Goal: Information Seeking & Learning: Learn about a topic

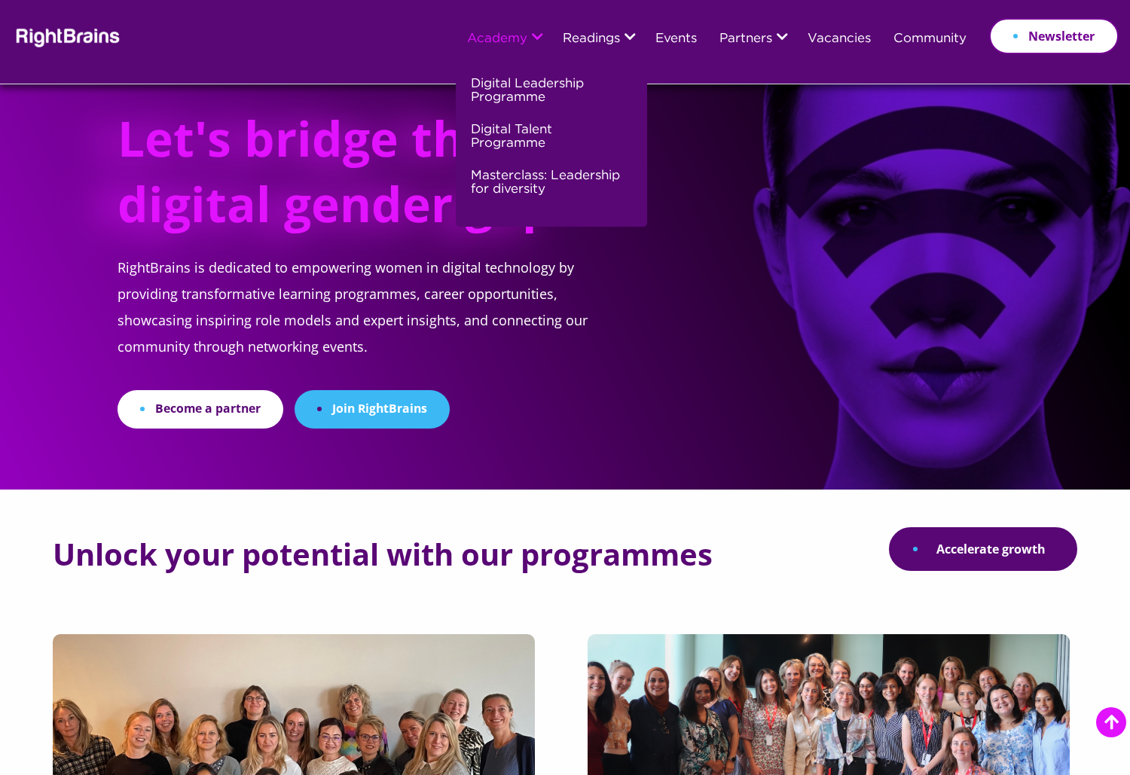
scroll to position [1432, 0]
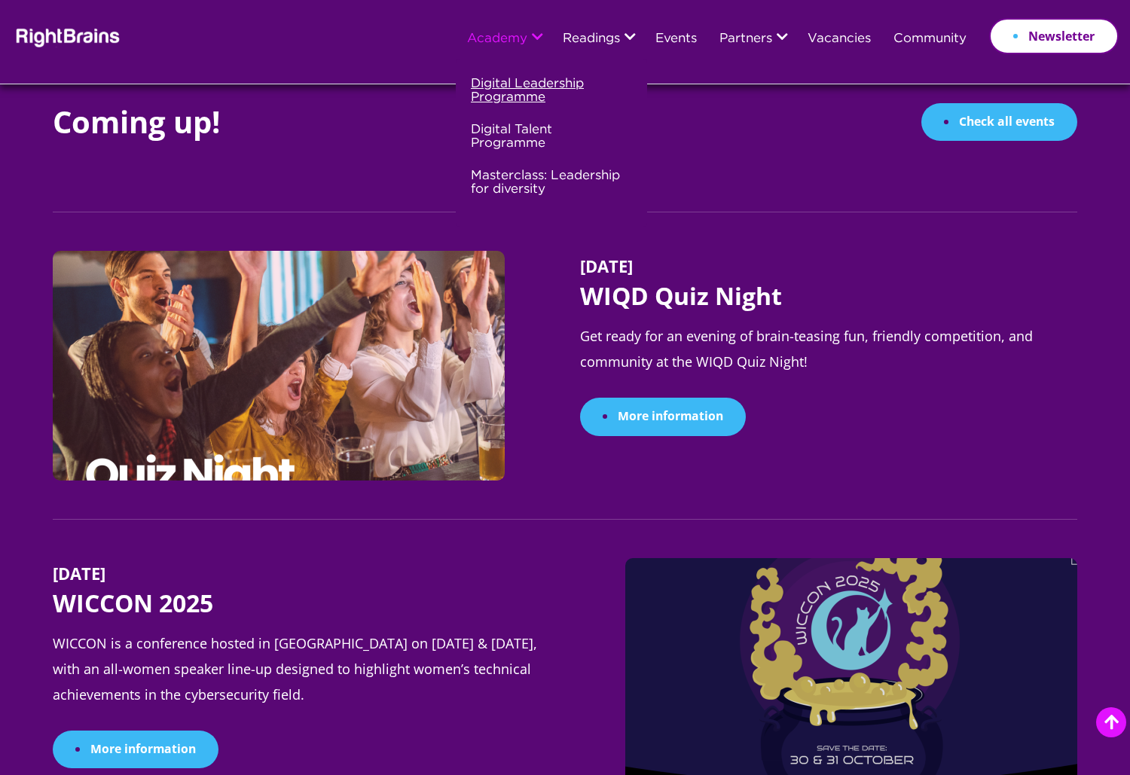
click at [505, 87] on link "Digital Leadership Programme" at bounding box center [549, 97] width 157 height 46
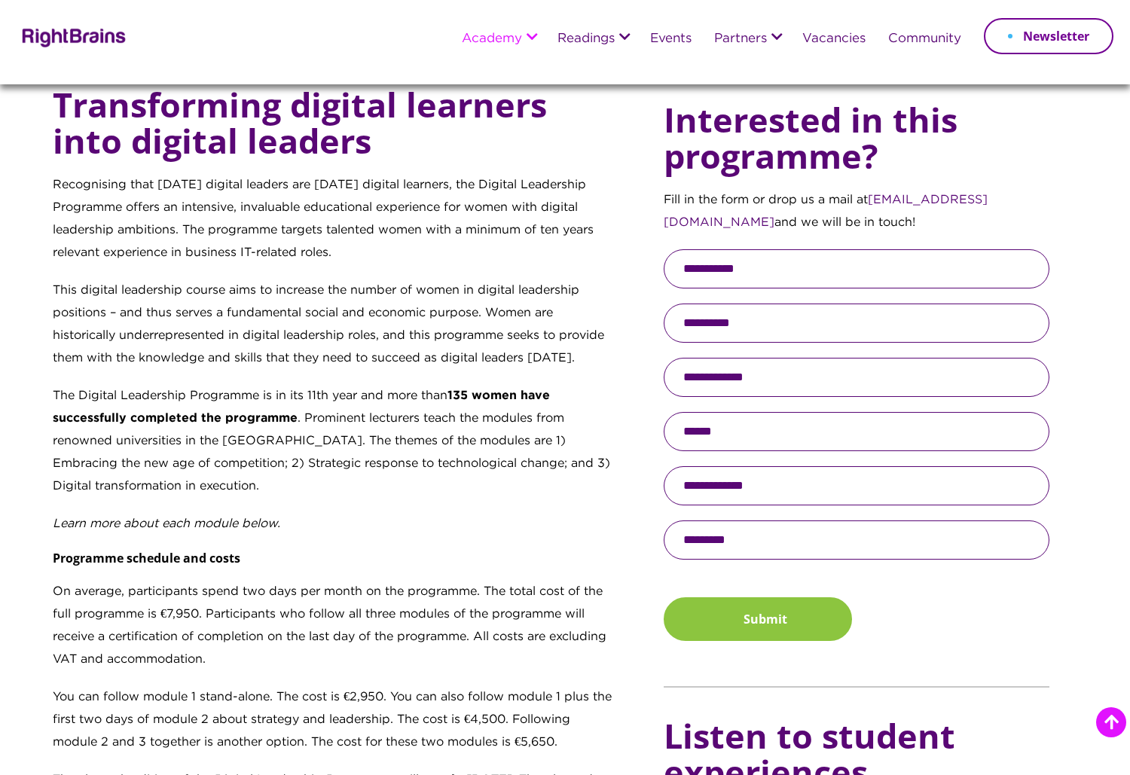
scroll to position [603, 0]
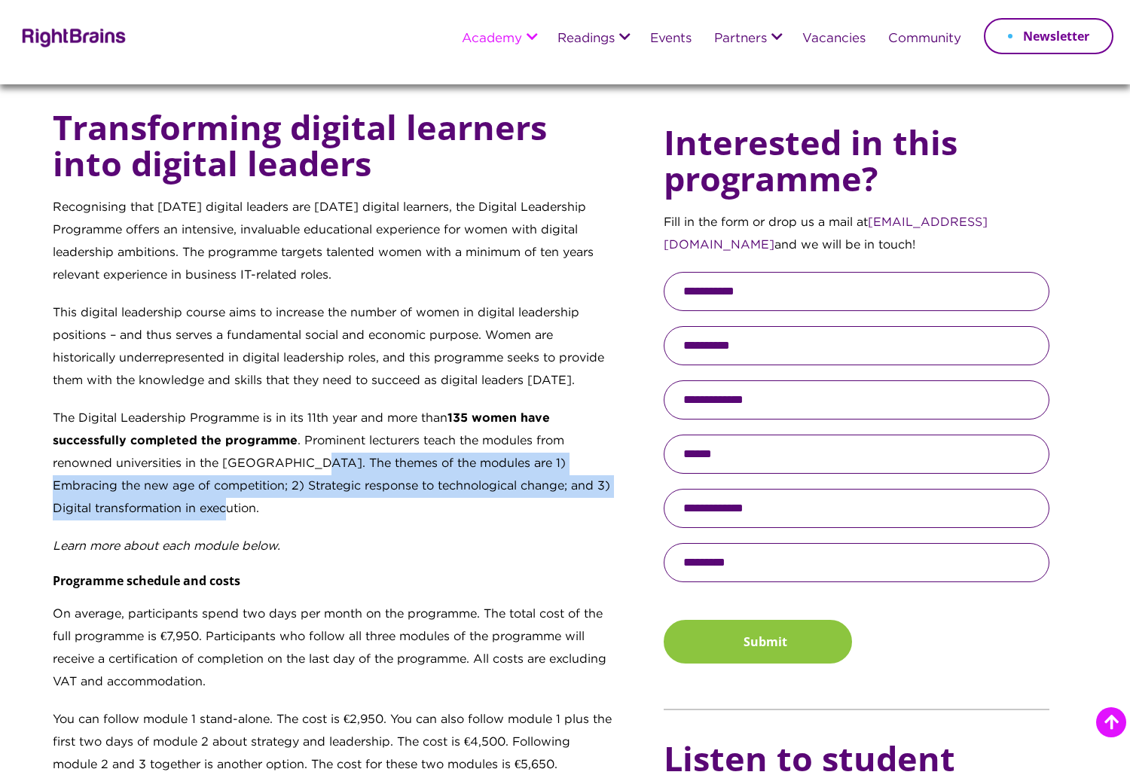
drag, startPoint x: 306, startPoint y: 460, endPoint x: 338, endPoint y: 507, distance: 57.5
click at [338, 507] on p "The Digital Leadership Programme is in its 11th year and more than 135 women ha…" at bounding box center [333, 472] width 561 height 128
copy p "The themes of the modules are 1) Embracing the new age of competition; 2) Strat…"
